Goal: Task Accomplishment & Management: Complete application form

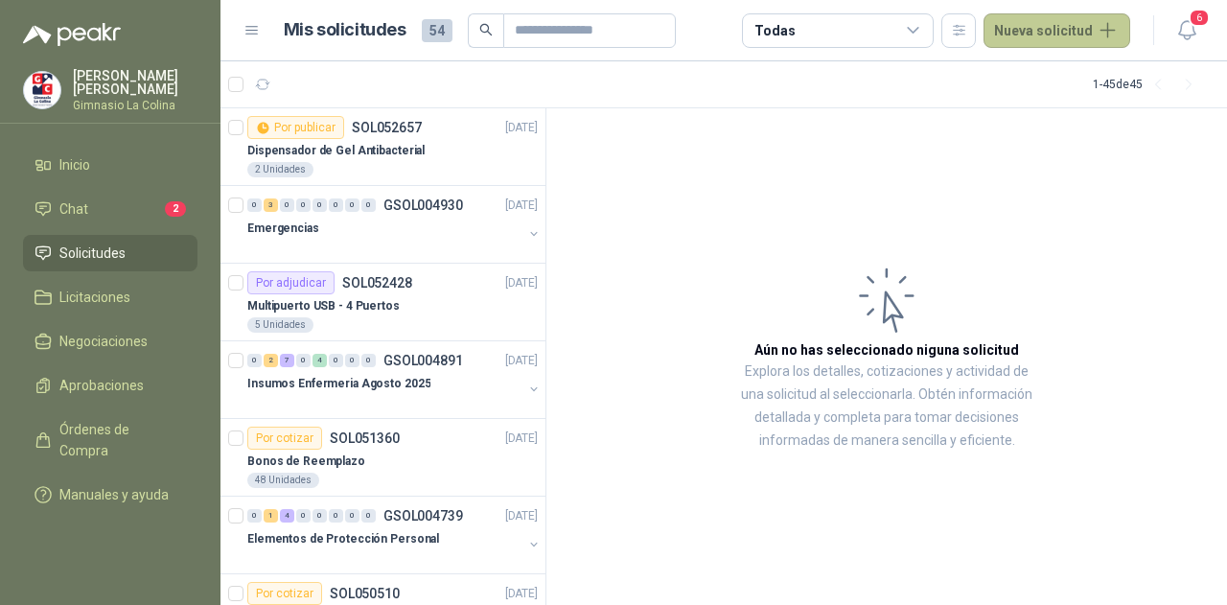
click at [1082, 33] on button "Nueva solicitud" at bounding box center [1057, 30] width 147 height 35
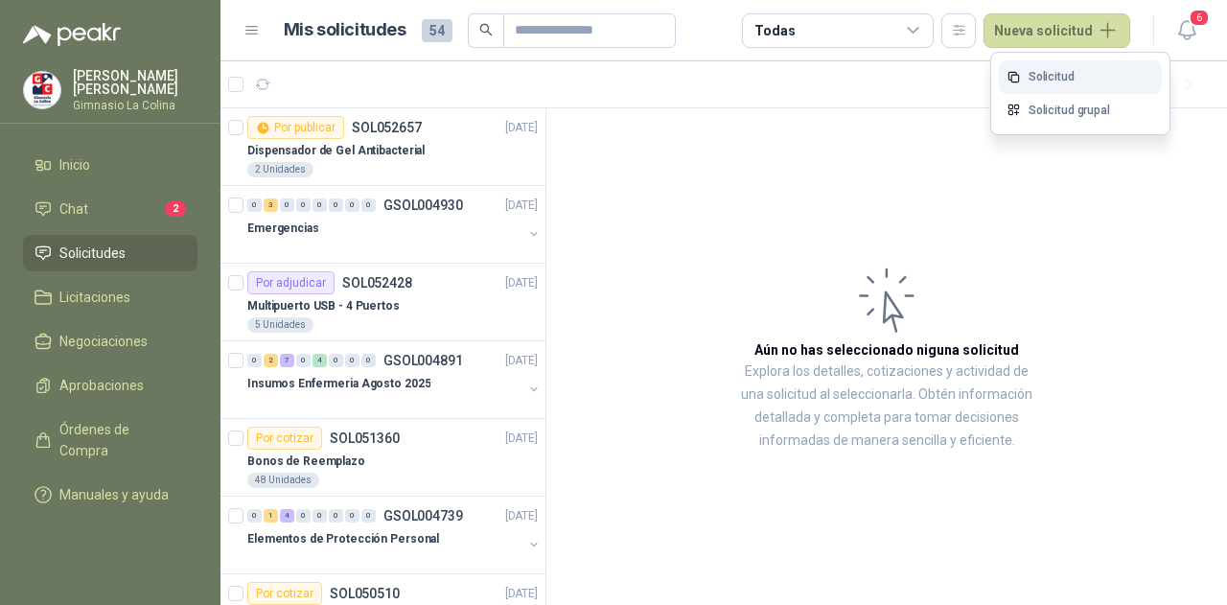
click at [1072, 62] on link "Solicitud" at bounding box center [1080, 77] width 163 height 34
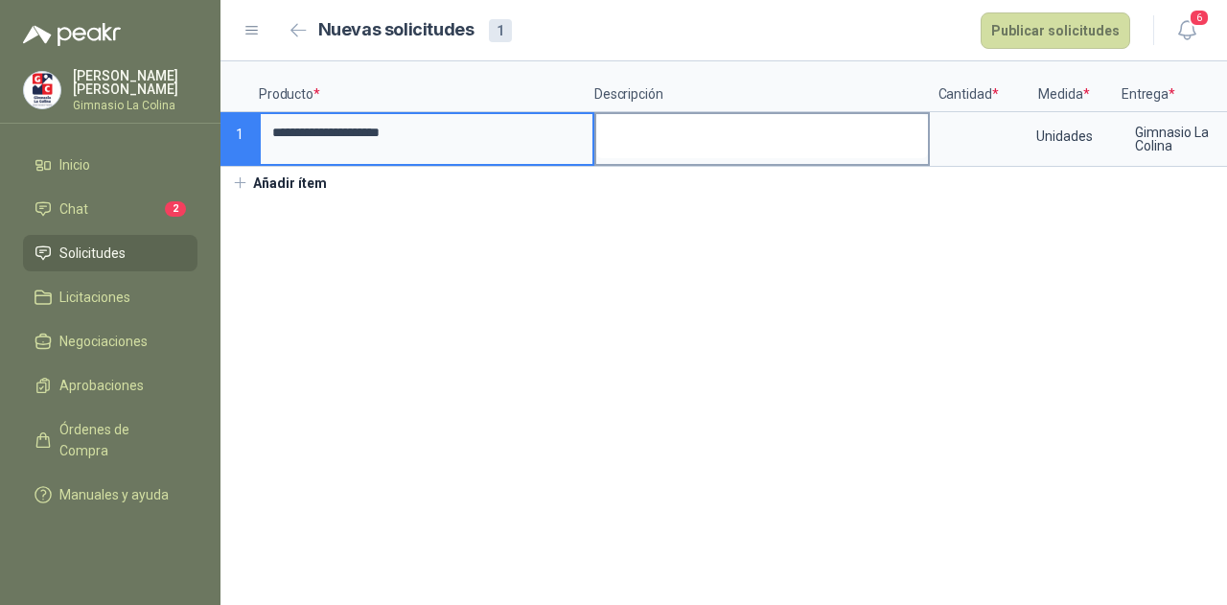
type input "**********"
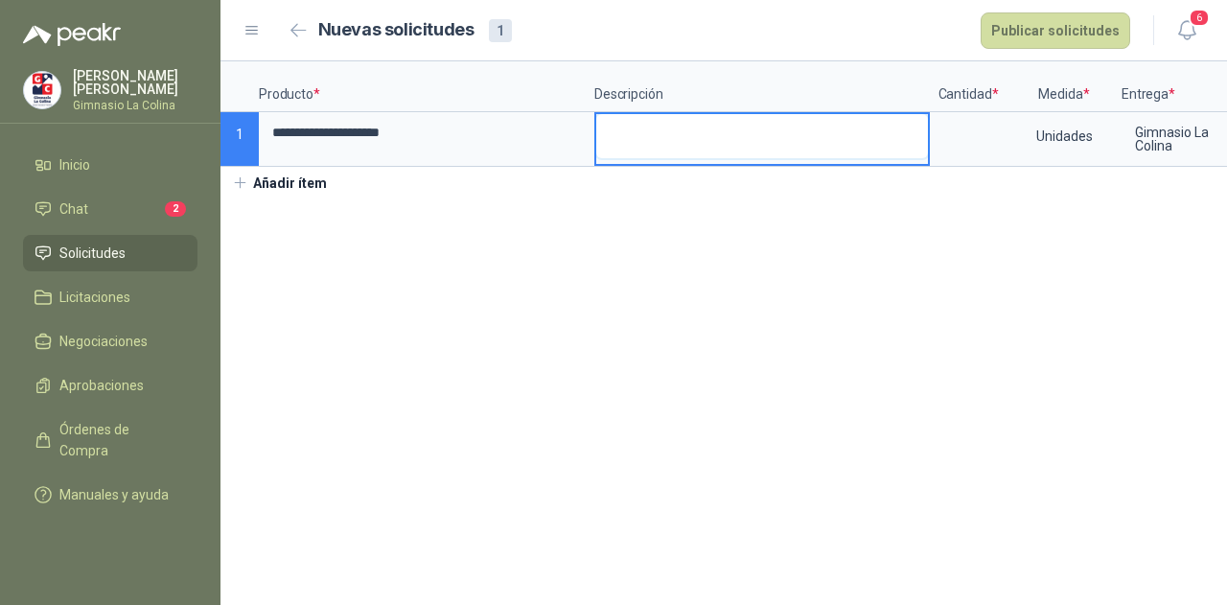
click at [875, 125] on textarea at bounding box center [762, 136] width 332 height 44
click at [911, 123] on textarea at bounding box center [762, 136] width 332 height 44
click at [991, 140] on input at bounding box center [968, 132] width 73 height 37
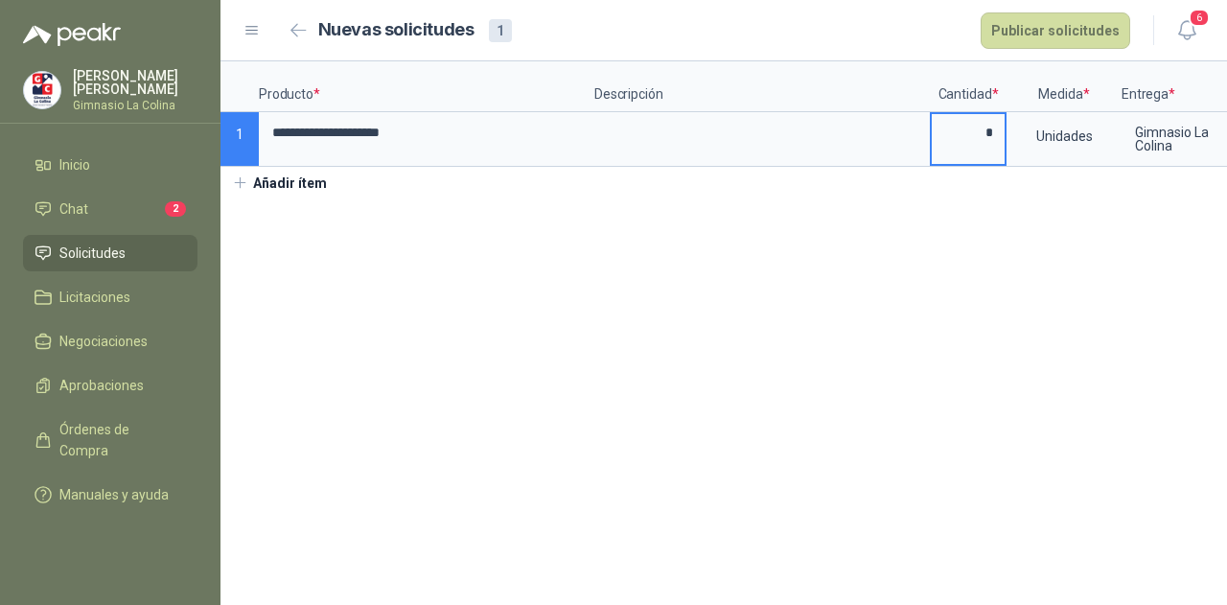
scroll to position [0, 136]
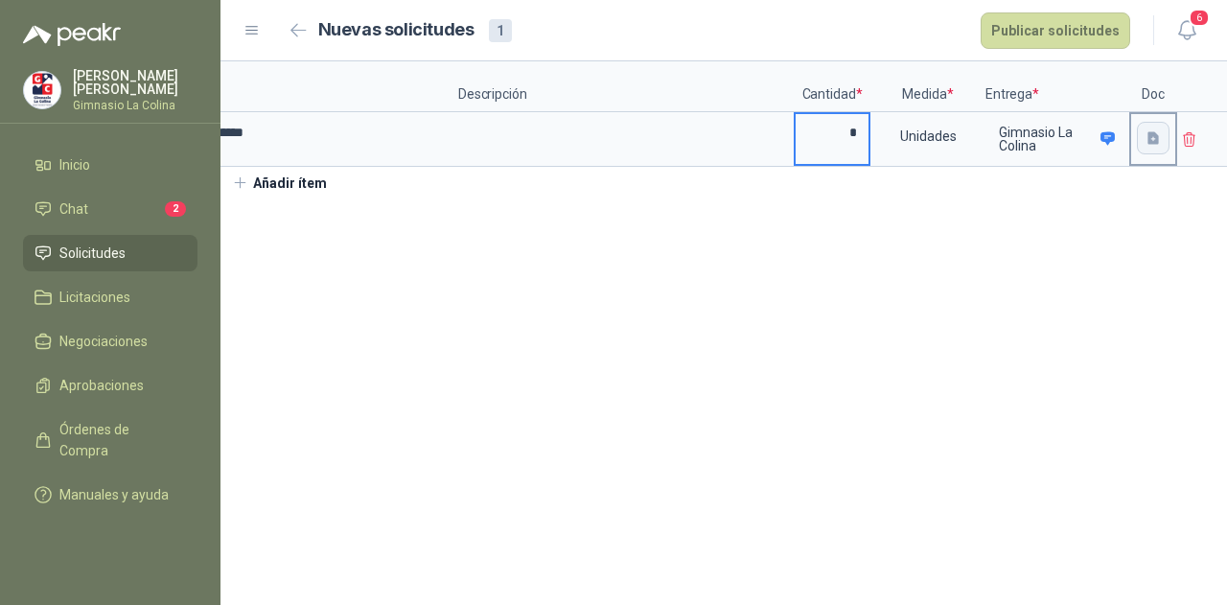
type input "*"
click at [1160, 136] on button "button" at bounding box center [1153, 138] width 33 height 33
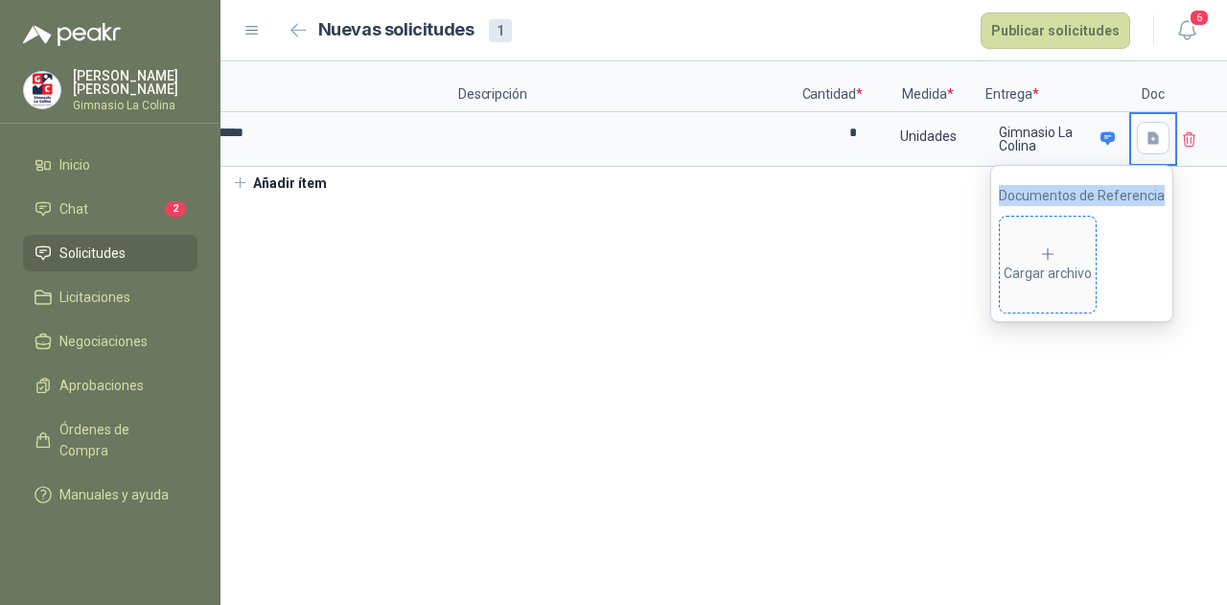
click at [1059, 254] on div "Cargar archivo" at bounding box center [1048, 264] width 88 height 38
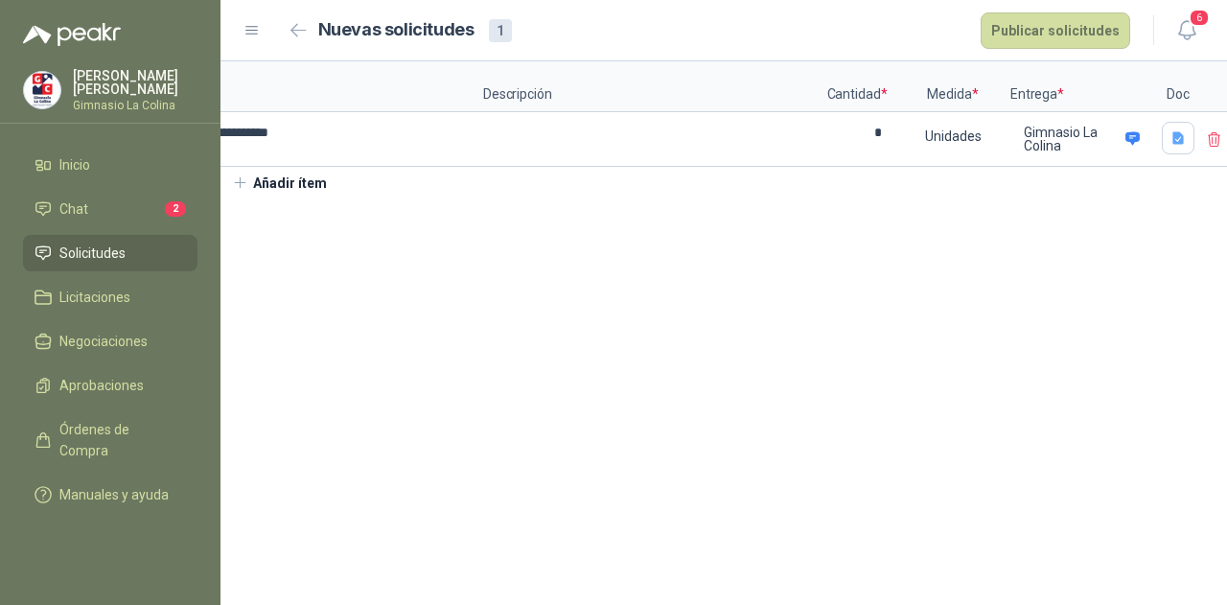
scroll to position [0, 0]
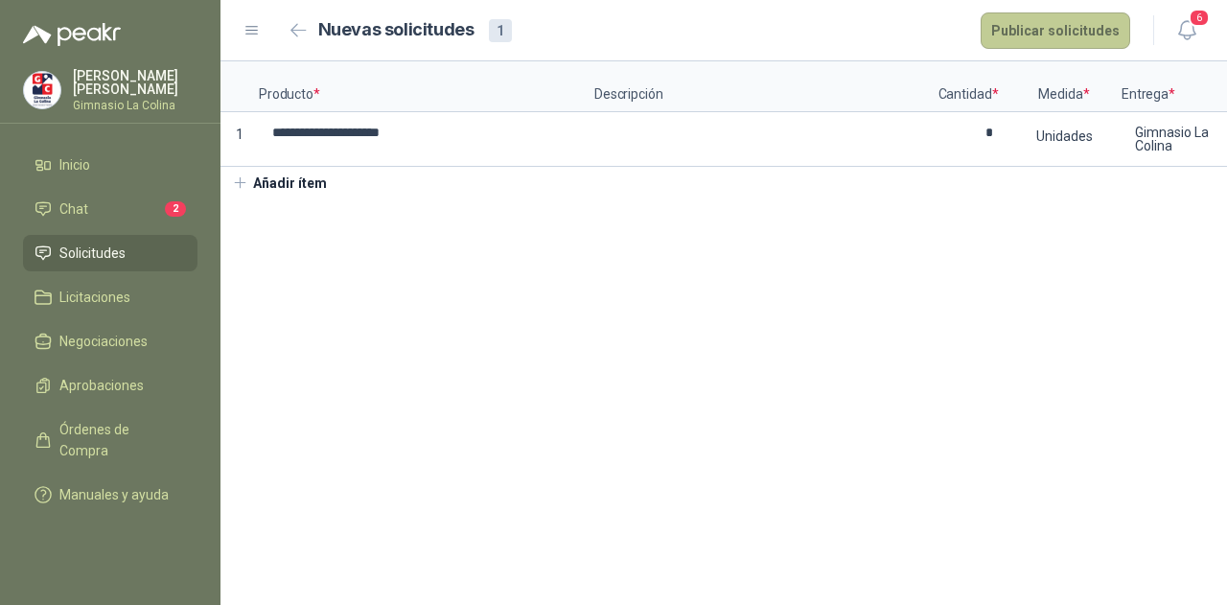
click at [1036, 42] on button "Publicar solicitudes" at bounding box center [1056, 30] width 150 height 36
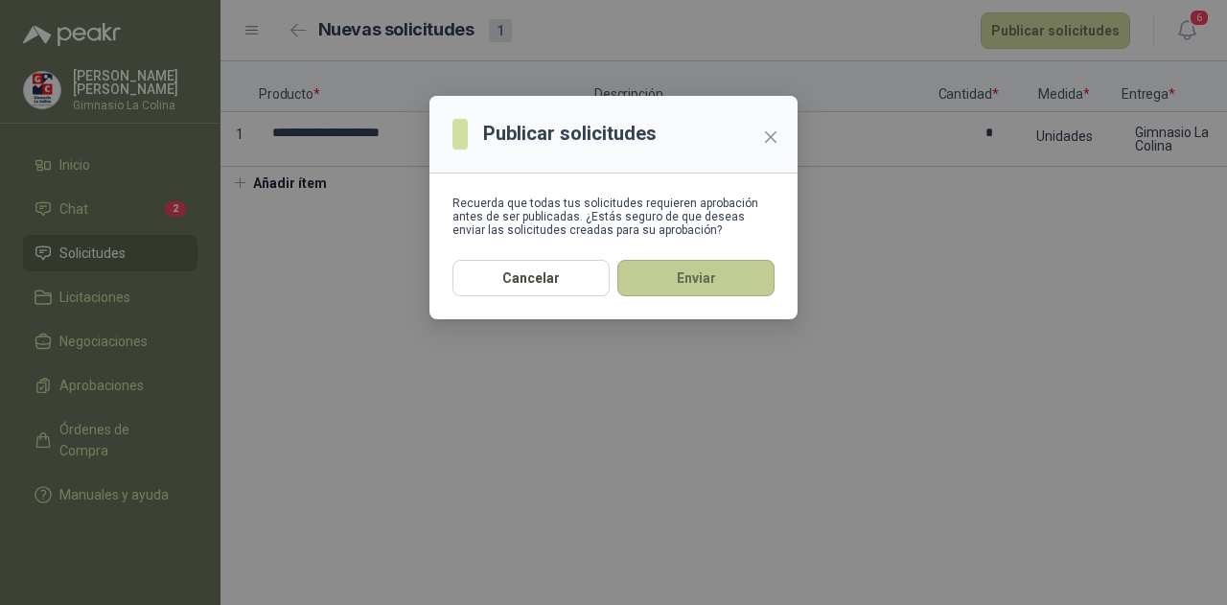
click at [702, 281] on button "Enviar" at bounding box center [696, 278] width 157 height 36
